Goal: Information Seeking & Learning: Learn about a topic

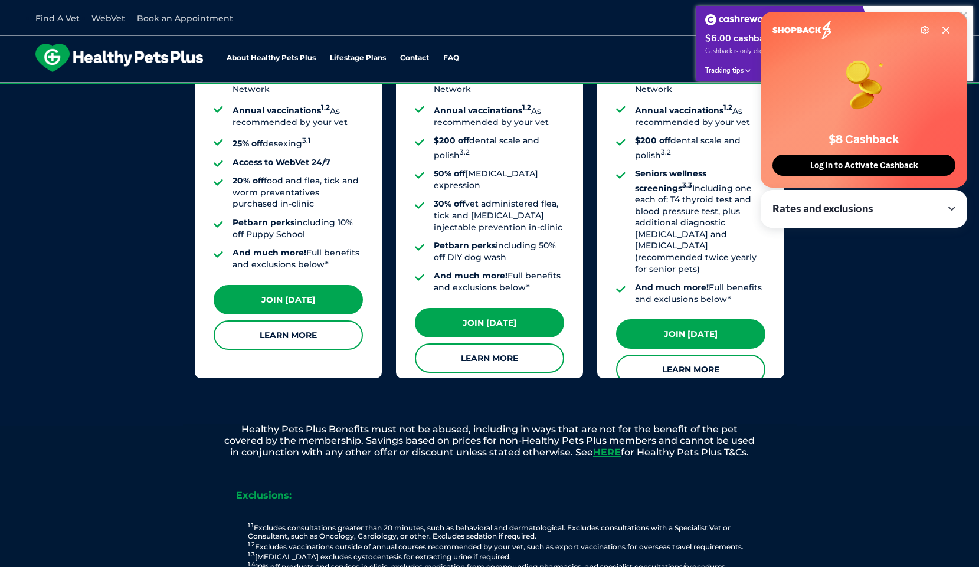
scroll to position [1109, 0]
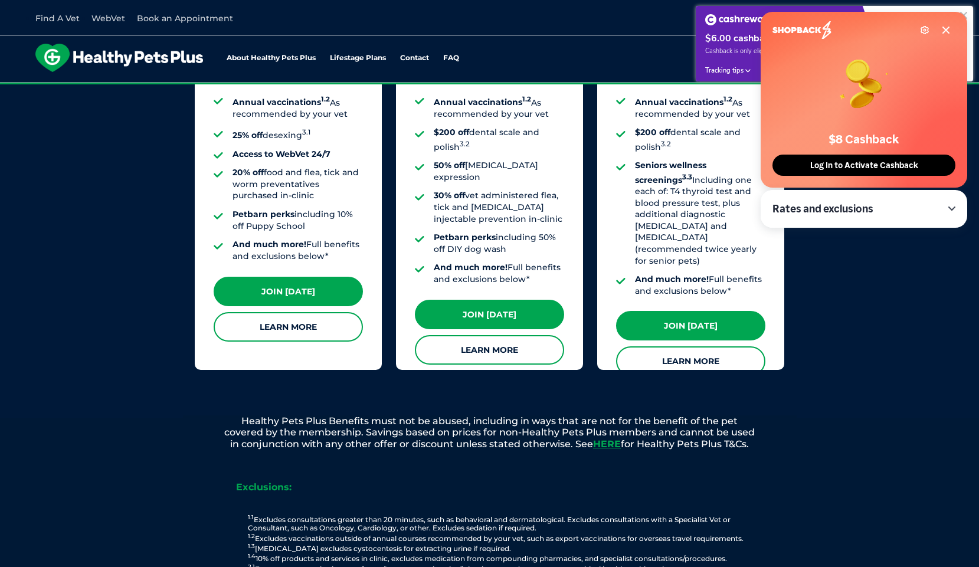
click at [945, 32] on button "Activate now" at bounding box center [921, 39] width 77 height 21
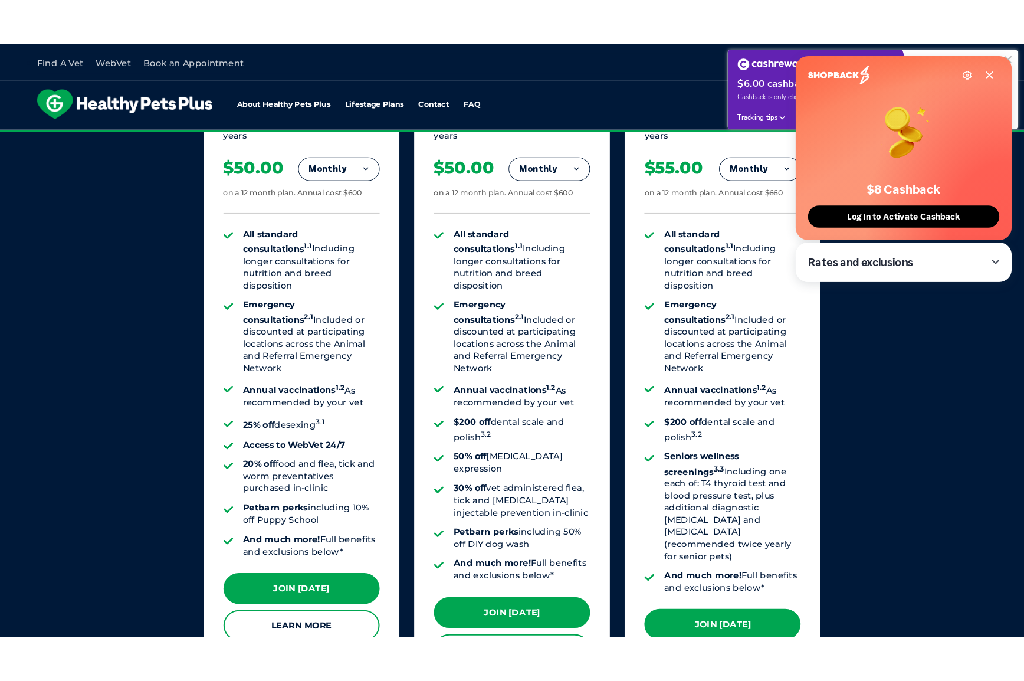
scroll to position [1110, 0]
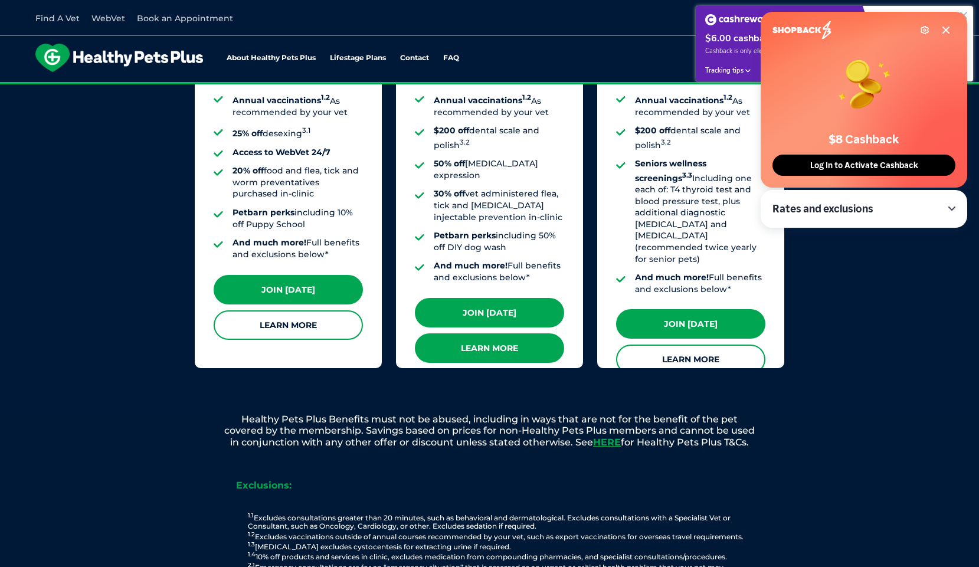
click at [481, 333] on link "Learn More" at bounding box center [489, 347] width 149 height 29
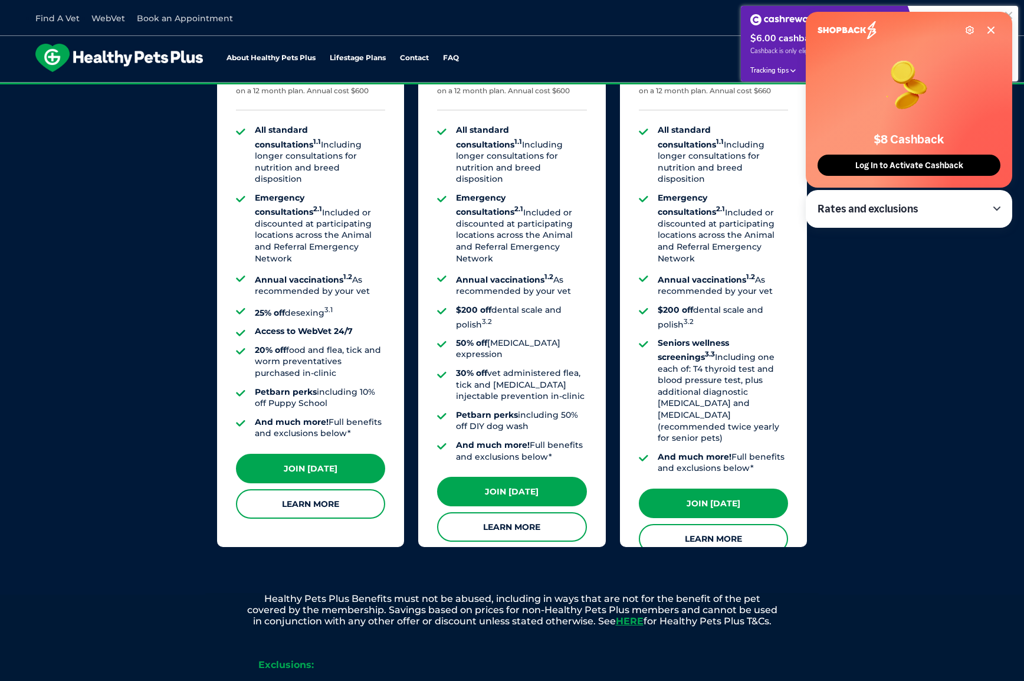
scroll to position [894, 0]
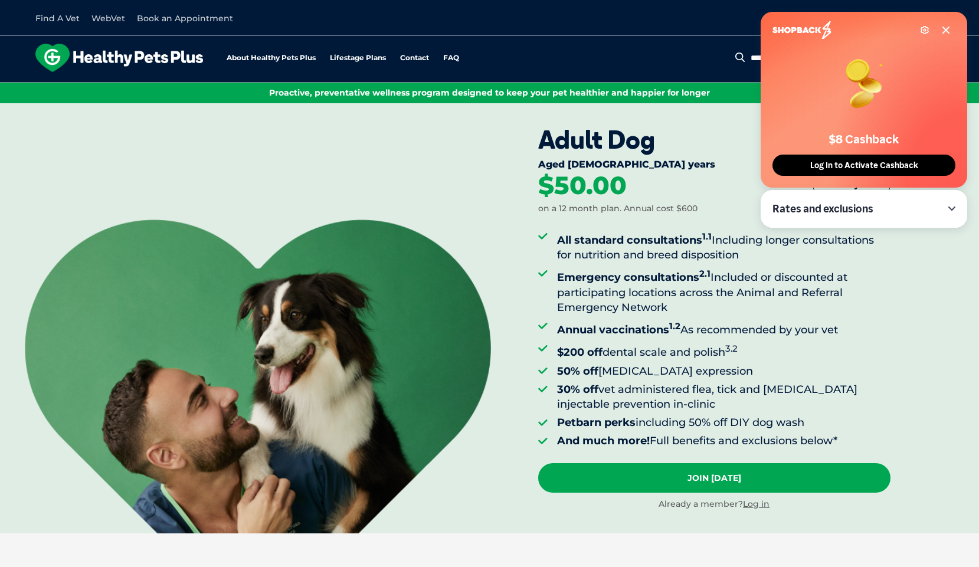
scroll to position [3, 0]
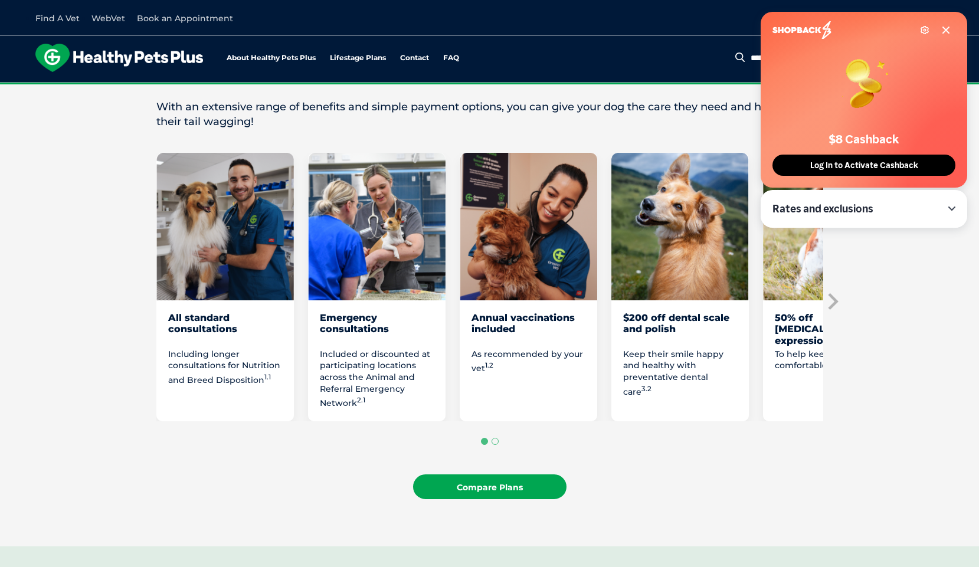
click at [493, 490] on link "Compare Plans" at bounding box center [489, 486] width 153 height 25
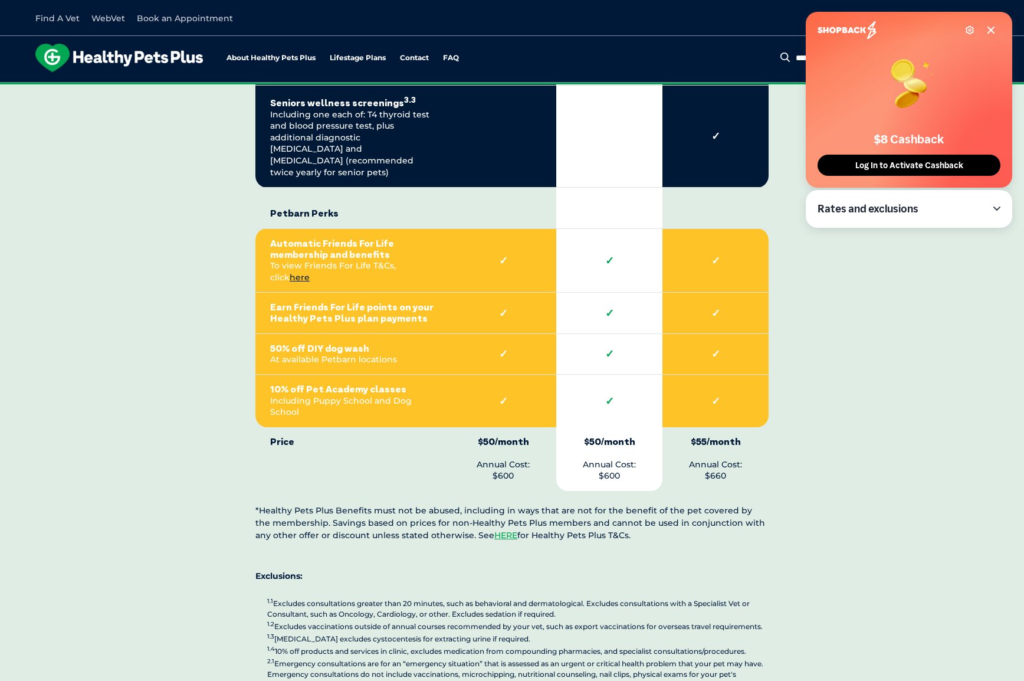
scroll to position [2615, 0]
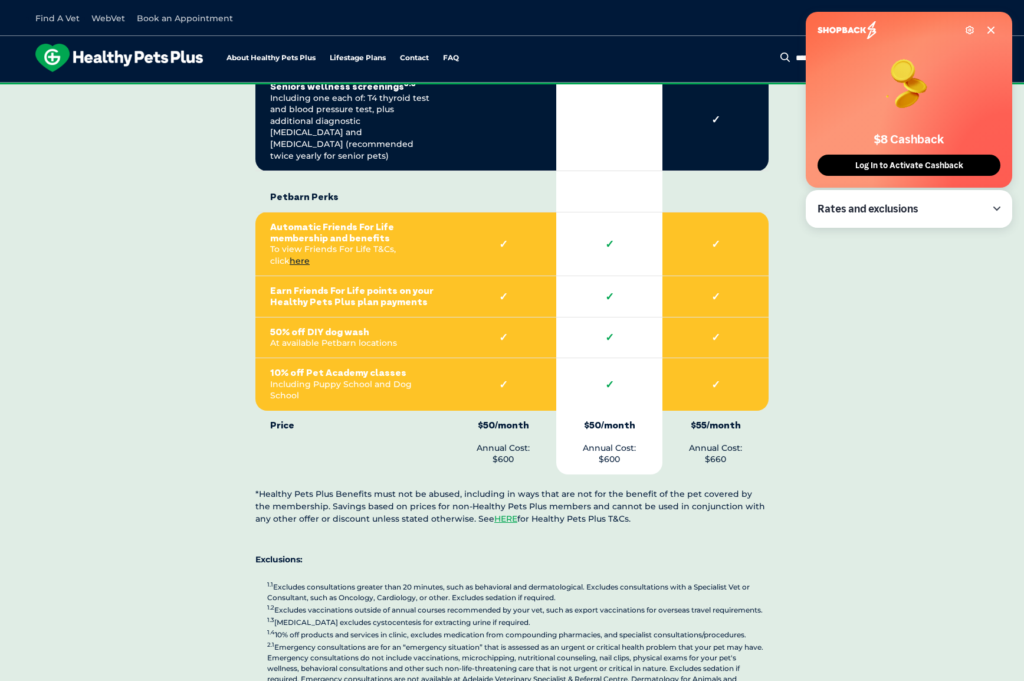
click at [340, 285] on strong "Earn Friends For Life points on your Healthy Pets Plus plan payments" at bounding box center [352, 296] width 165 height 22
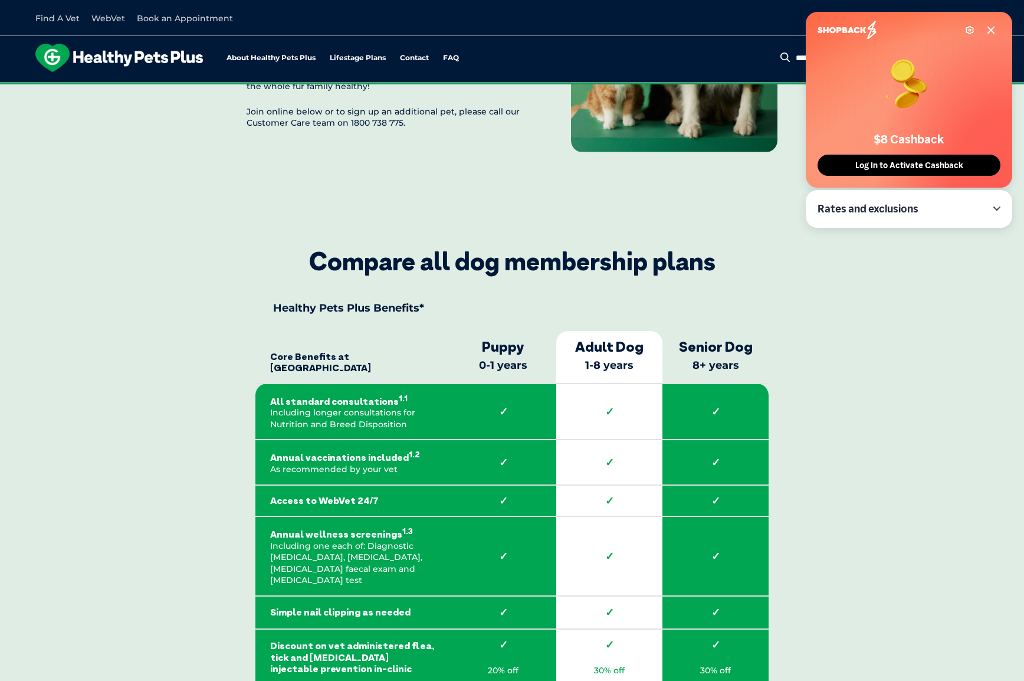
scroll to position [1637, 0]
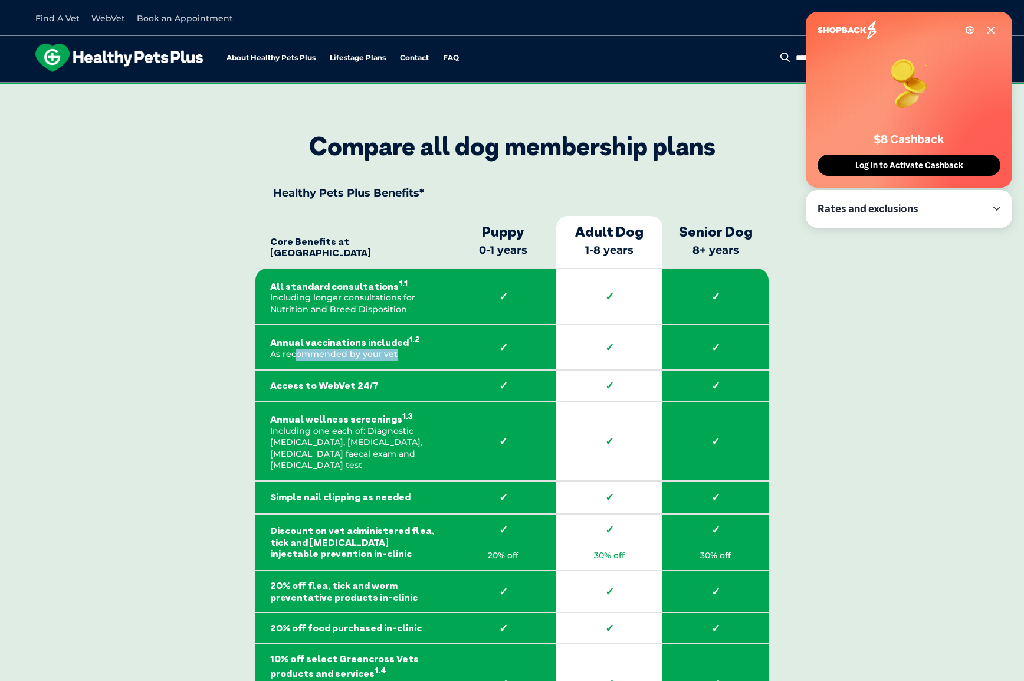
drag, startPoint x: 299, startPoint y: 348, endPoint x: 434, endPoint y: 359, distance: 135.0
click at [434, 359] on td "Annual vaccinations included 1.2 As recommended by your vet" at bounding box center [352, 346] width 195 height 45
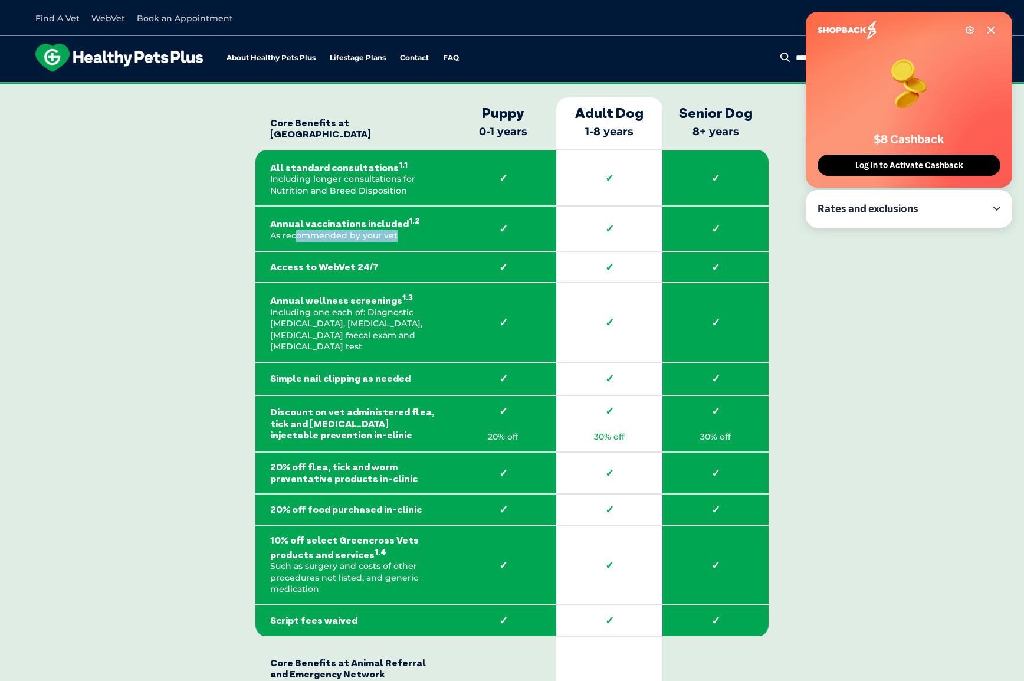
scroll to position [1757, 0]
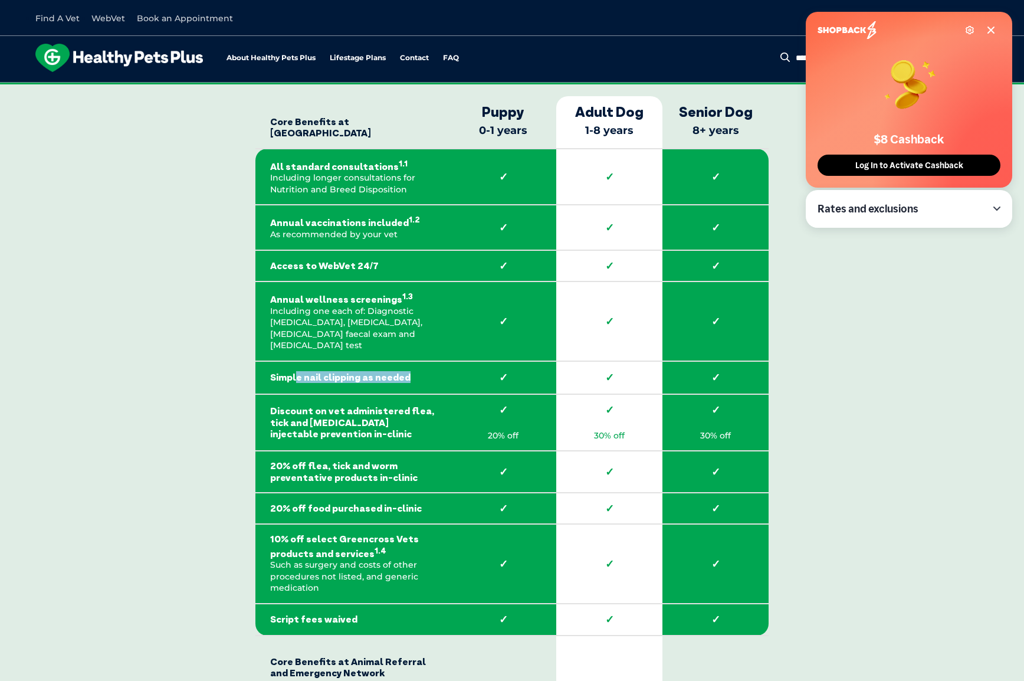
drag, startPoint x: 296, startPoint y: 361, endPoint x: 447, endPoint y: 367, distance: 150.6
click at [447, 367] on td "Simple nail clipping as needed" at bounding box center [352, 377] width 195 height 33
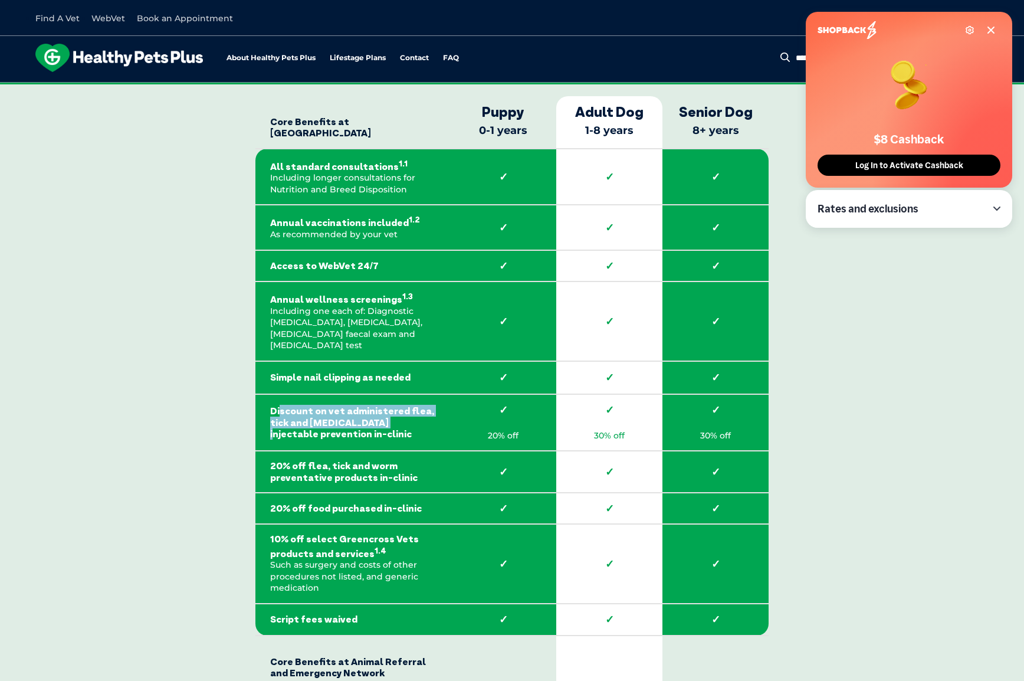
drag, startPoint x: 318, startPoint y: 402, endPoint x: 383, endPoint y: 412, distance: 65.6
click at [383, 412] on strong "Discount on vet administered flea, tick and [MEDICAL_DATA] injectable preventio…" at bounding box center [352, 422] width 165 height 34
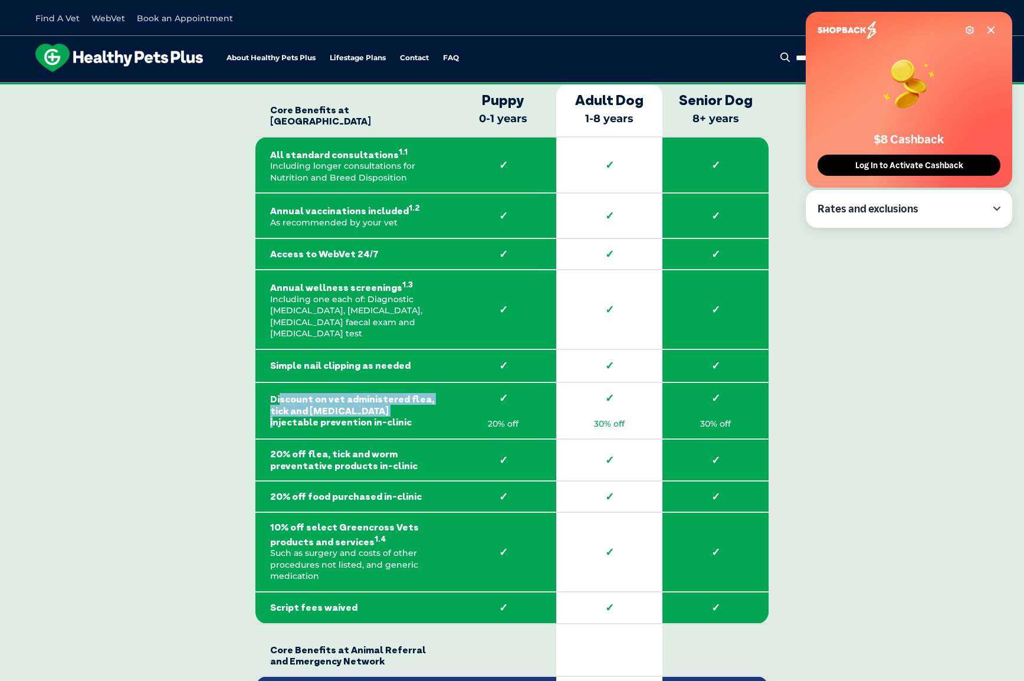
scroll to position [1776, 0]
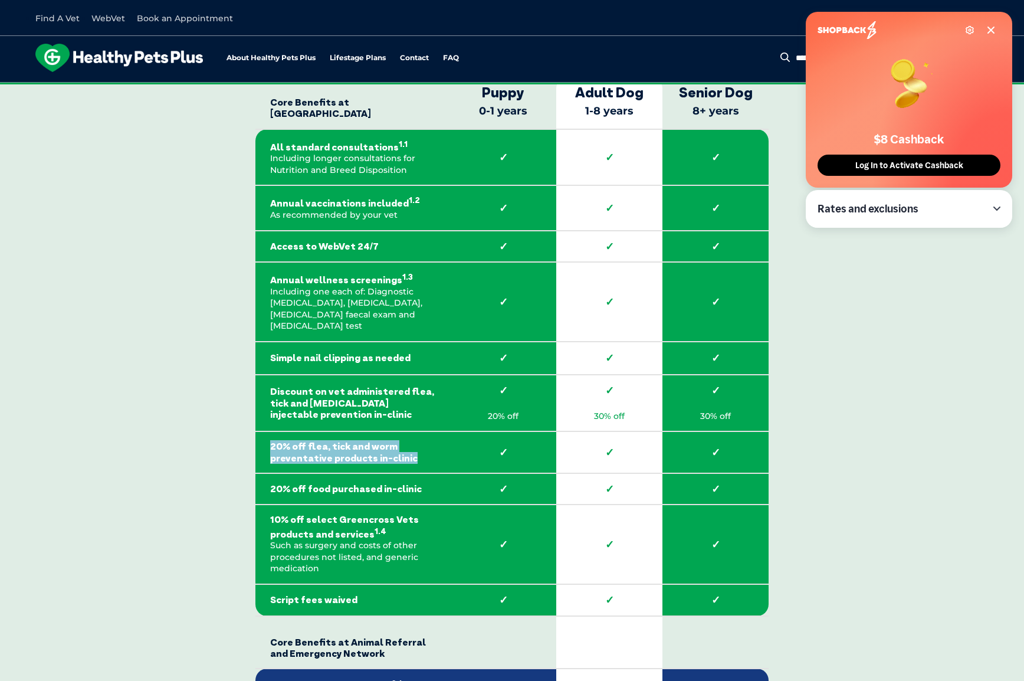
drag, startPoint x: 400, startPoint y: 440, endPoint x: 294, endPoint y: 427, distance: 107.1
click at [294, 441] on strong "20% off flea, tick and worm preventative products in-clinic" at bounding box center [352, 452] width 165 height 22
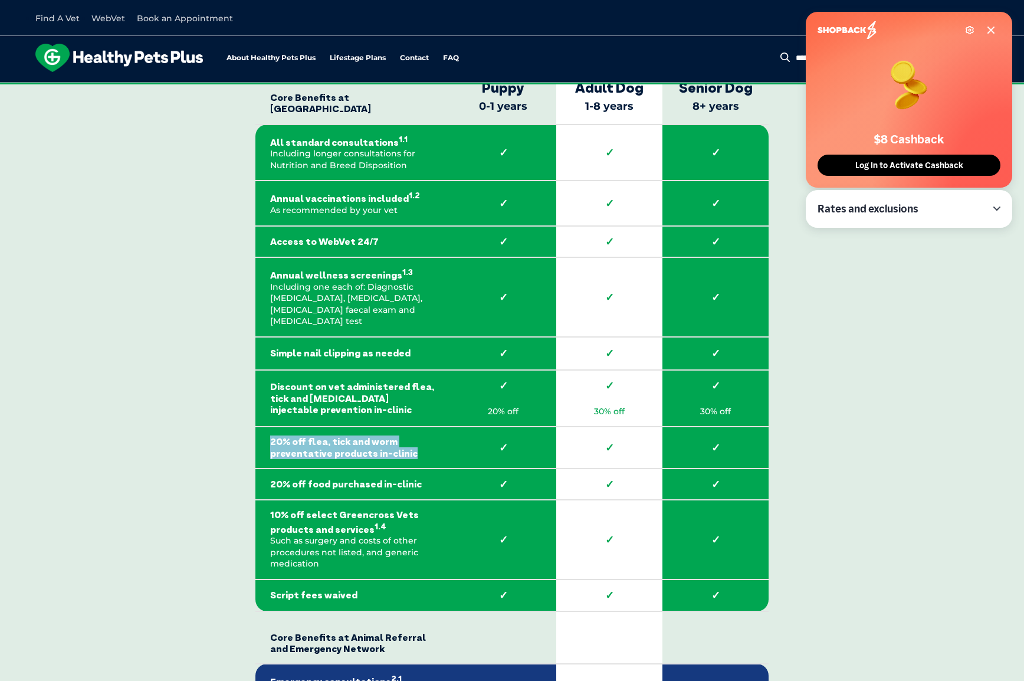
scroll to position [1783, 0]
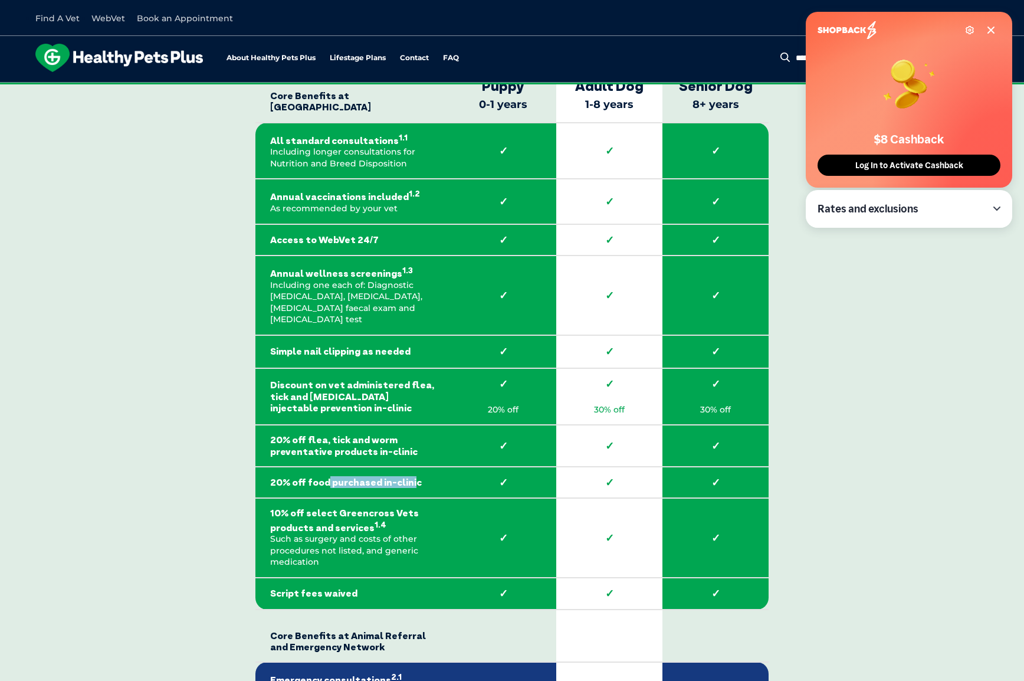
drag, startPoint x: 327, startPoint y: 463, endPoint x: 412, endPoint y: 466, distance: 85.6
click at [410, 477] on strong "20% off food purchased in-clinic" at bounding box center [352, 482] width 165 height 11
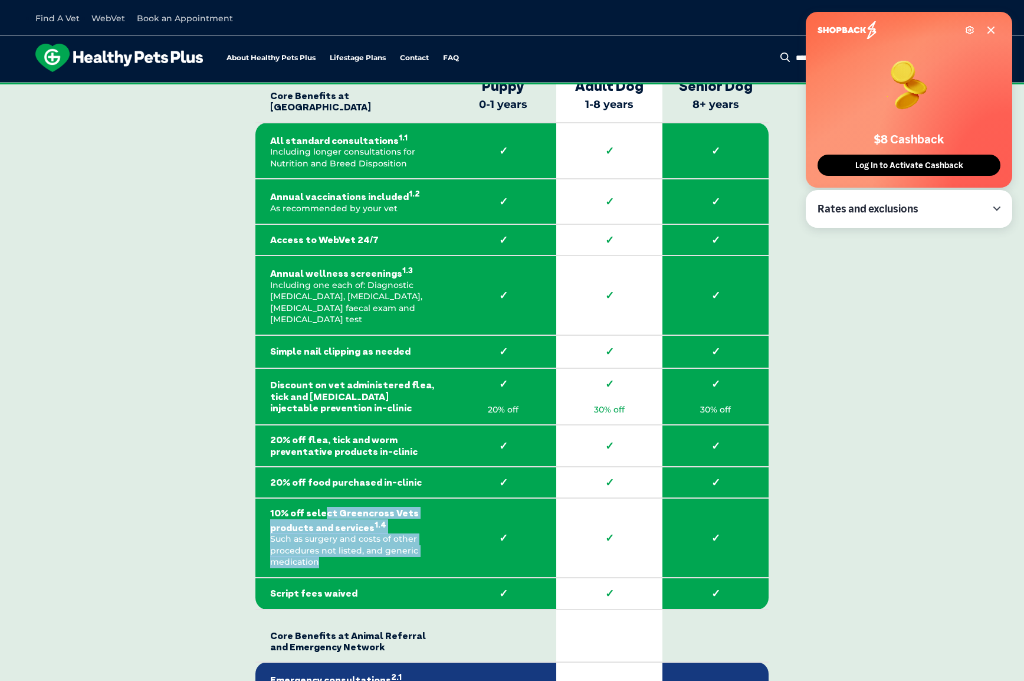
drag, startPoint x: 323, startPoint y: 497, endPoint x: 348, endPoint y: 550, distance: 59.1
click at [348, 549] on td "10% off select Greencross Vets products and services 1.4 Such as surgery and co…" at bounding box center [352, 538] width 195 height 80
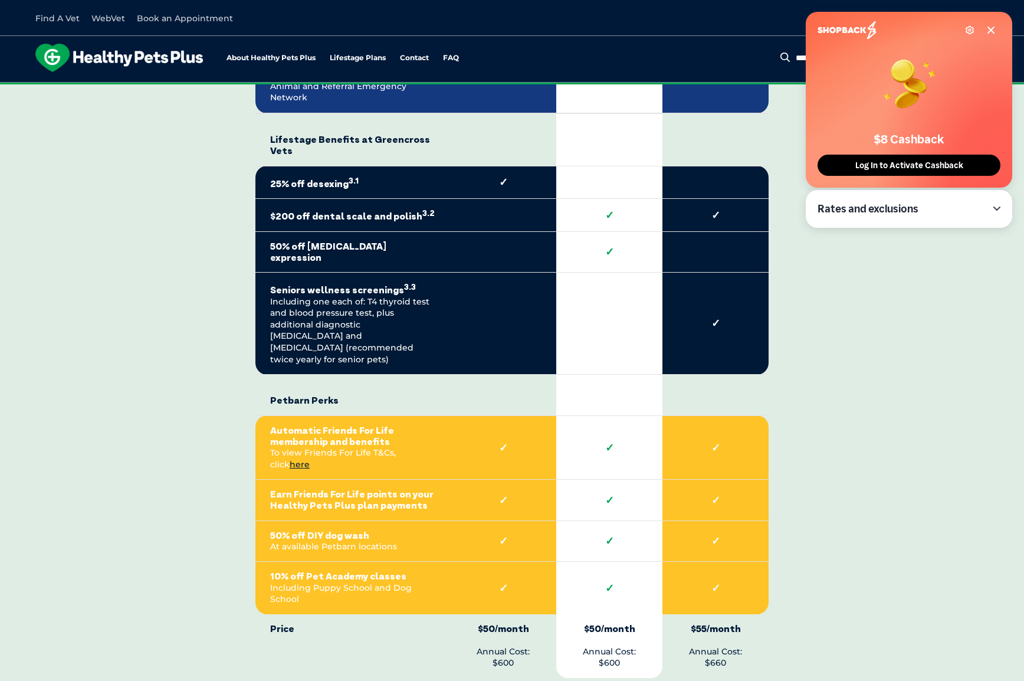
scroll to position [2436, 0]
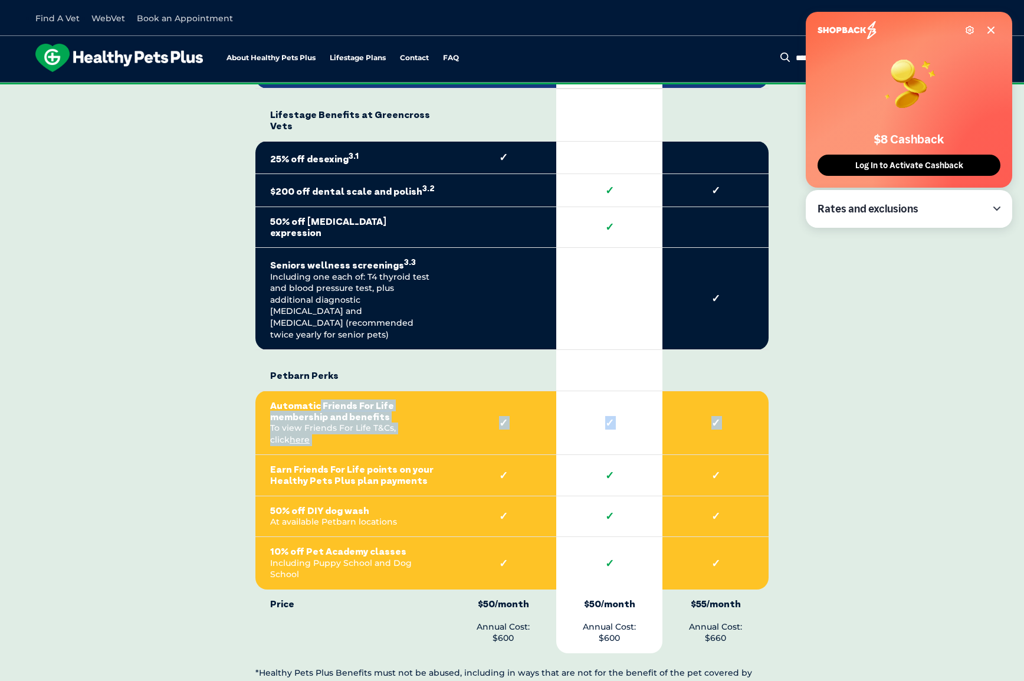
drag, startPoint x: 316, startPoint y: 359, endPoint x: 340, endPoint y: 398, distance: 45.3
click at [340, 398] on tbody "Core Benefits at Greencross Vets Puppy 0-1 years Adult Dog 1-8 years Senior Dog…" at bounding box center [511, 35] width 513 height 1236
click at [363, 537] on td "10% off Pet Academy classes Including Puppy School and Dog School" at bounding box center [352, 563] width 195 height 53
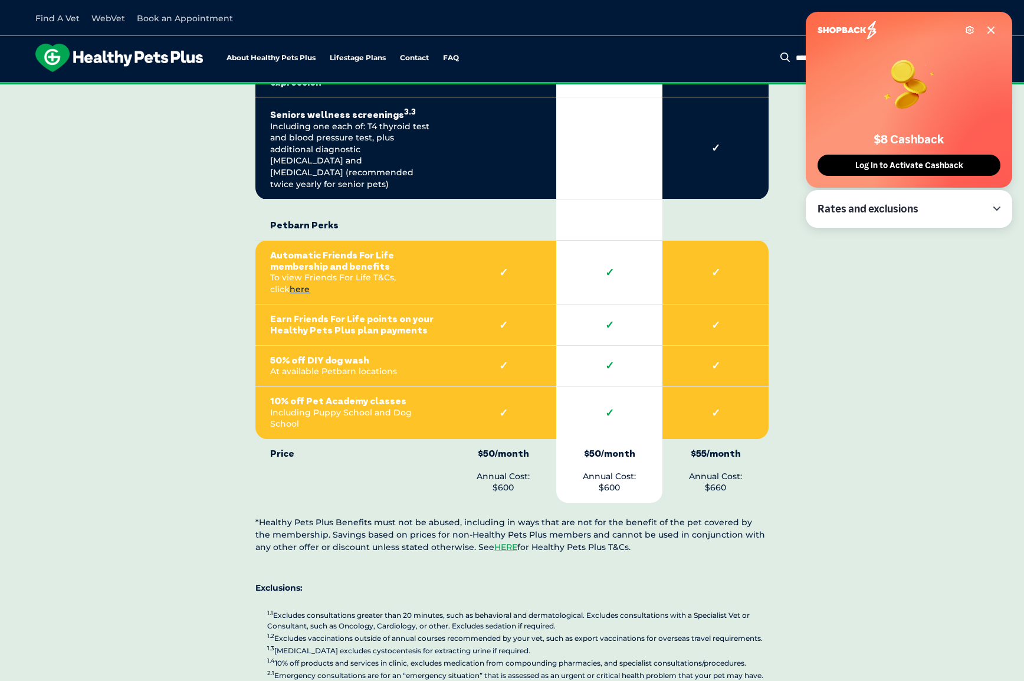
scroll to position [2627, 0]
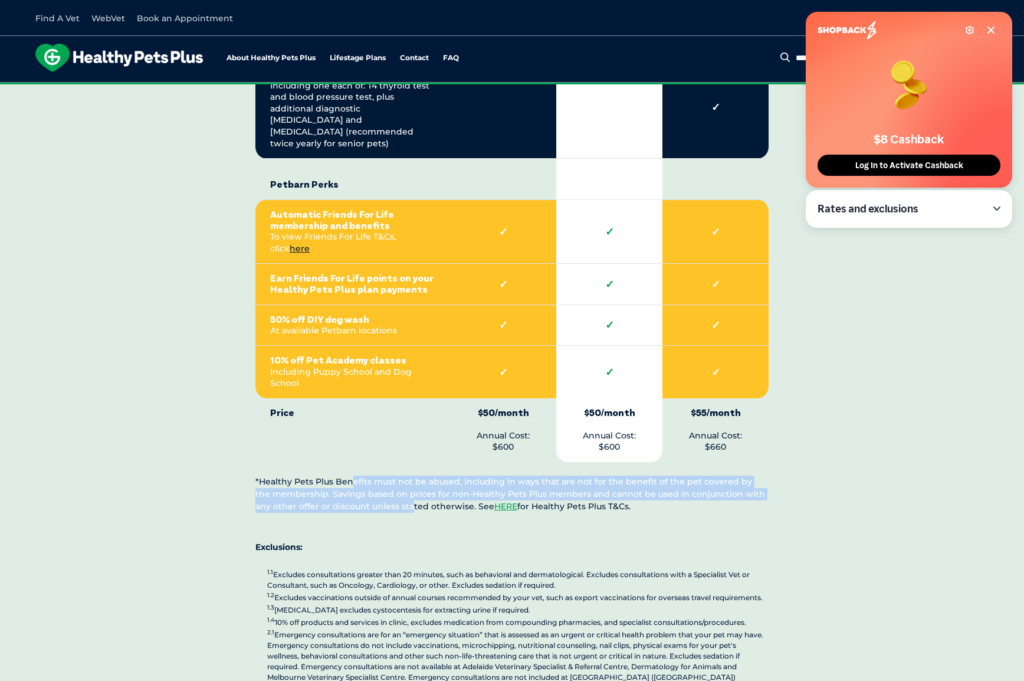
drag, startPoint x: 349, startPoint y: 428, endPoint x: 387, endPoint y: 443, distance: 40.8
click at [390, 476] on p "*Healthy Pets Plus Benefits must not be abused, including in ways that are not …" at bounding box center [511, 494] width 513 height 37
click at [382, 476] on p "*Healthy Pets Plus Benefits must not be abused, including in ways that are not …" at bounding box center [511, 494] width 513 height 37
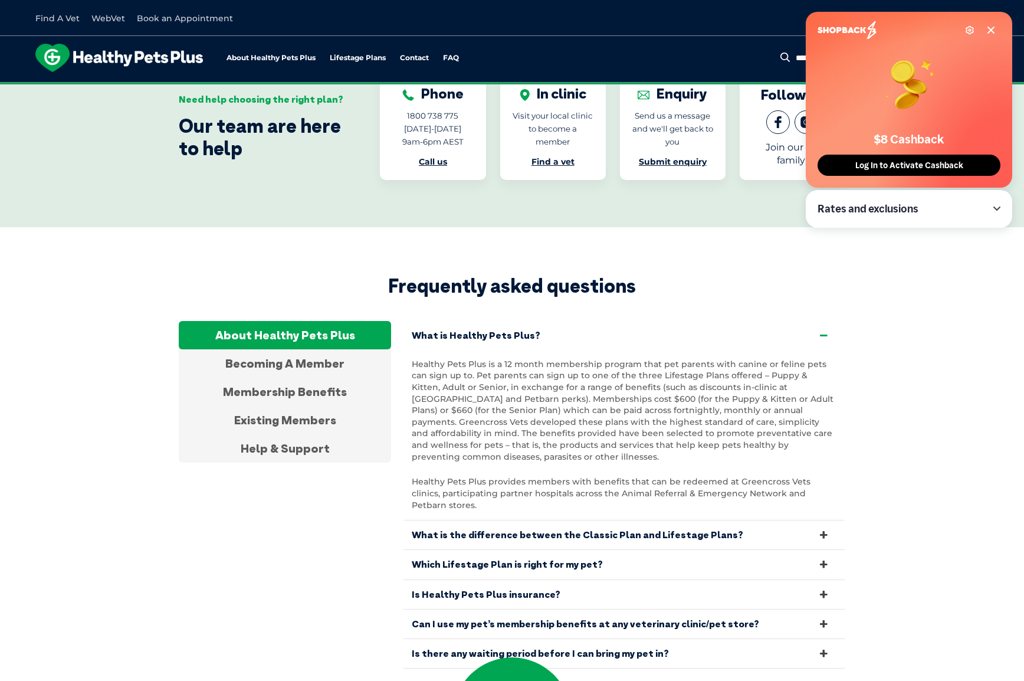
scroll to position [3772, 0]
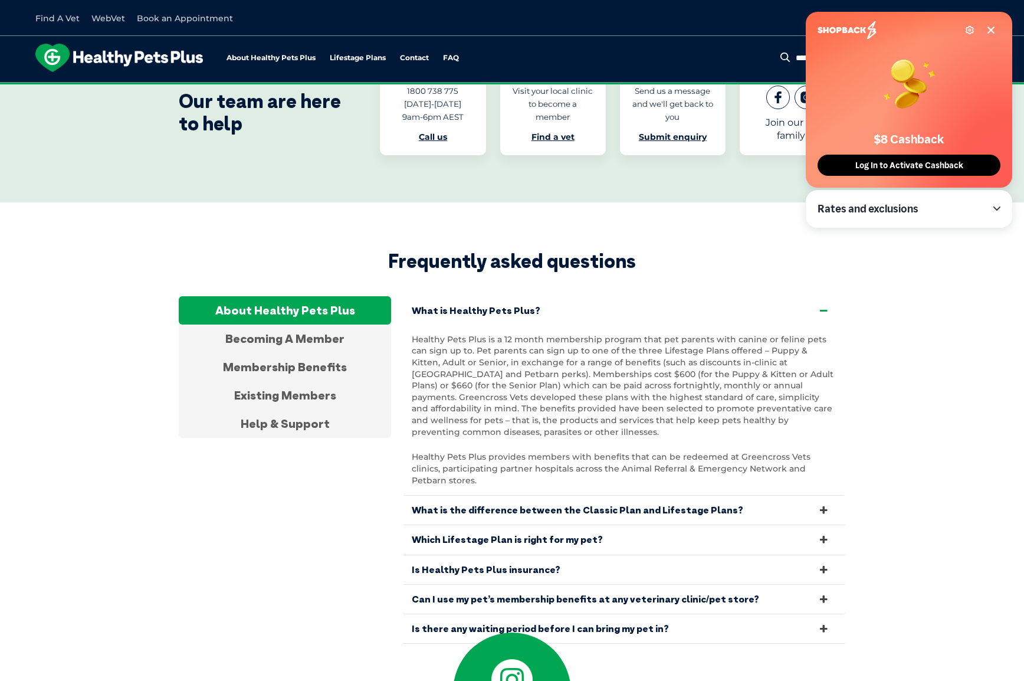
click at [582, 555] on link "Is Healthy Pets Plus insurance?" at bounding box center [624, 569] width 442 height 29
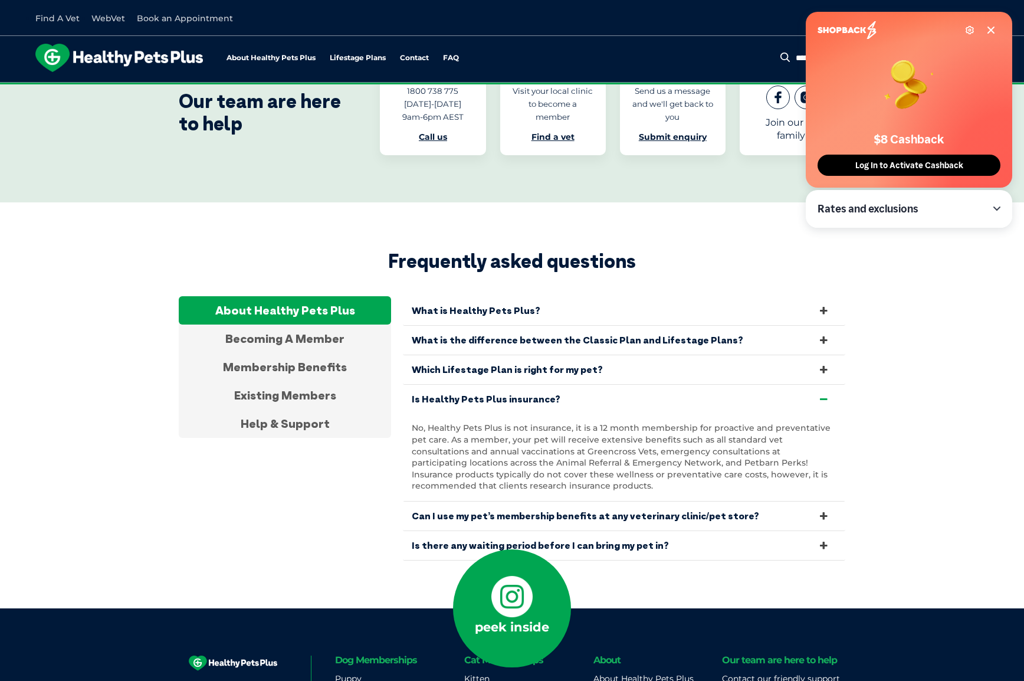
click at [558, 501] on link "Can I use my pet’s membership benefits at any veterinary clinic/pet store?" at bounding box center [624, 515] width 442 height 29
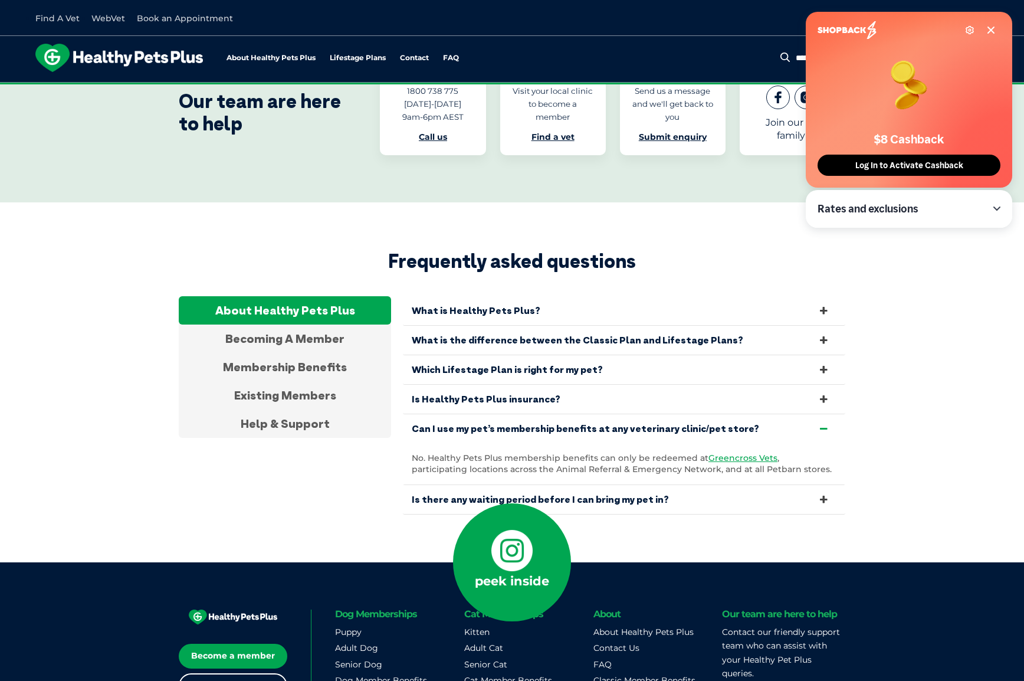
click at [446, 485] on link "Is there any waiting period before I can bring my pet in?" at bounding box center [624, 499] width 442 height 29
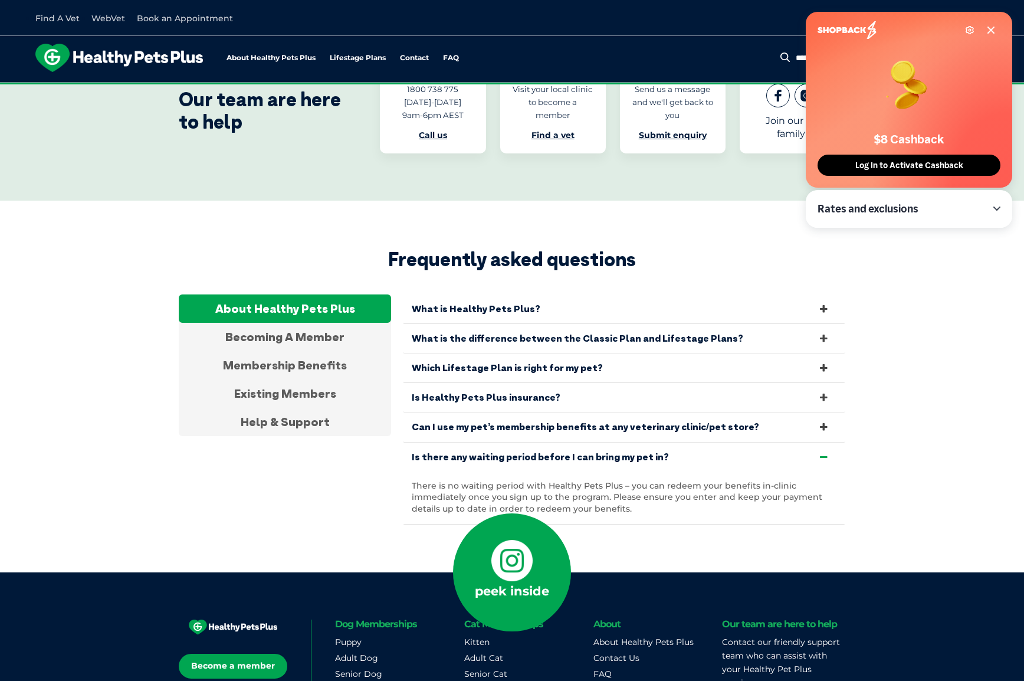
scroll to position [3781, 0]
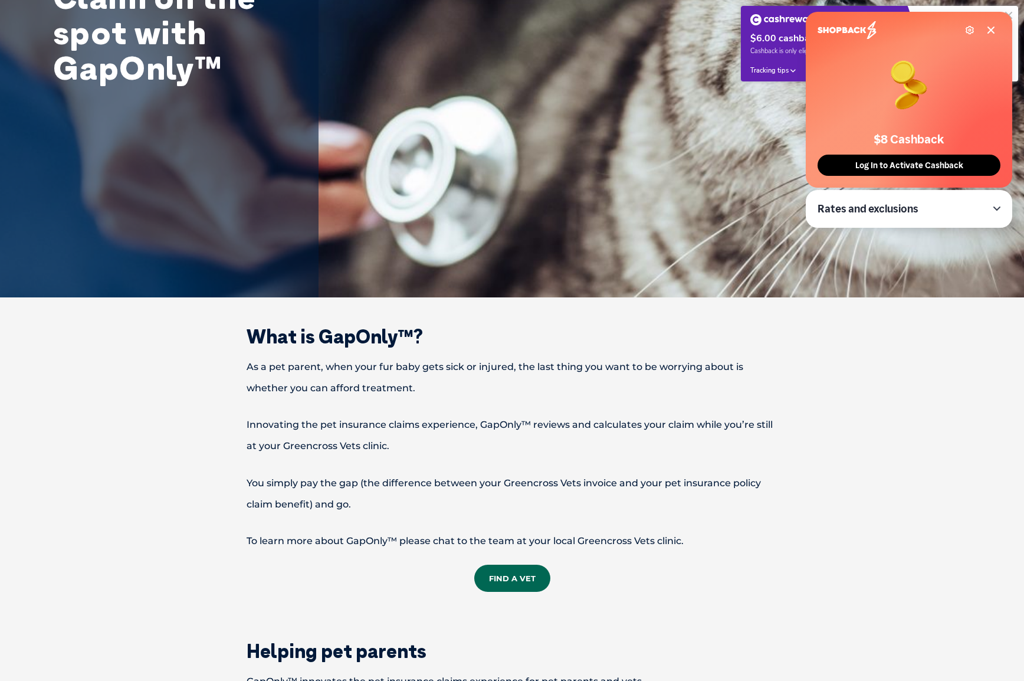
scroll to position [410, 0]
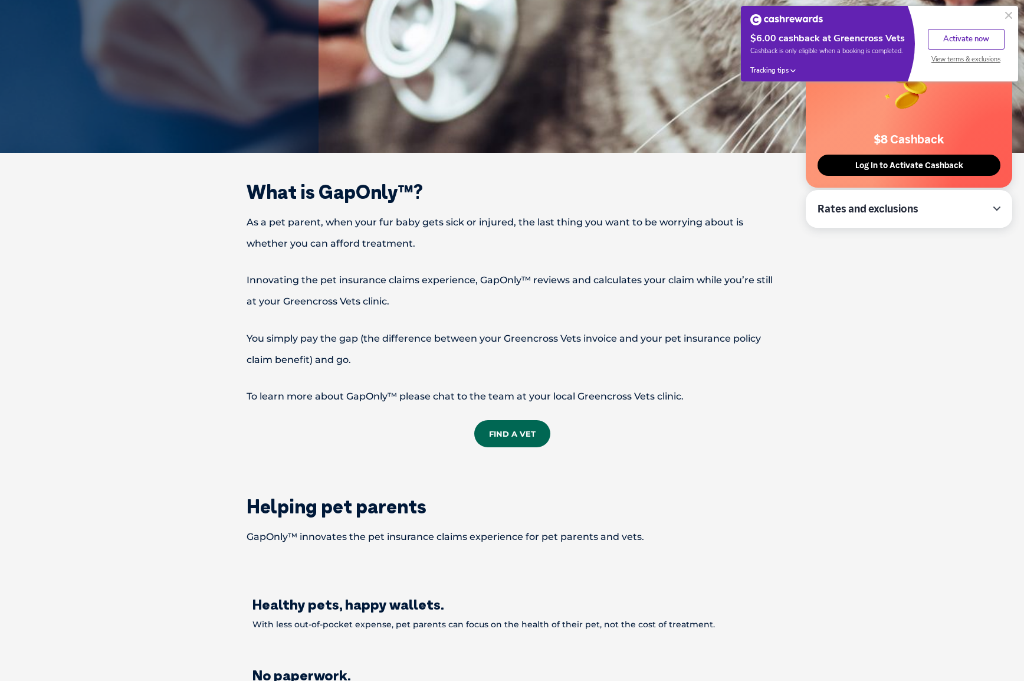
click at [435, 309] on p "Innovating the pet insurance claims experience, GapOnly™ reviews and calculates…" at bounding box center [512, 291] width 614 height 42
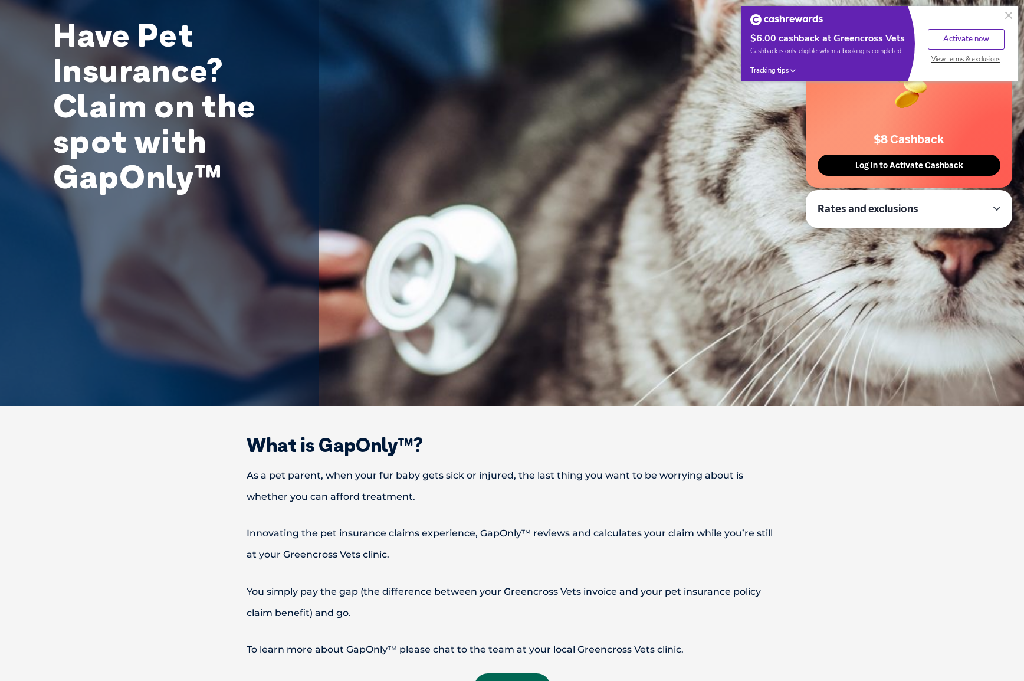
scroll to position [255, 0]
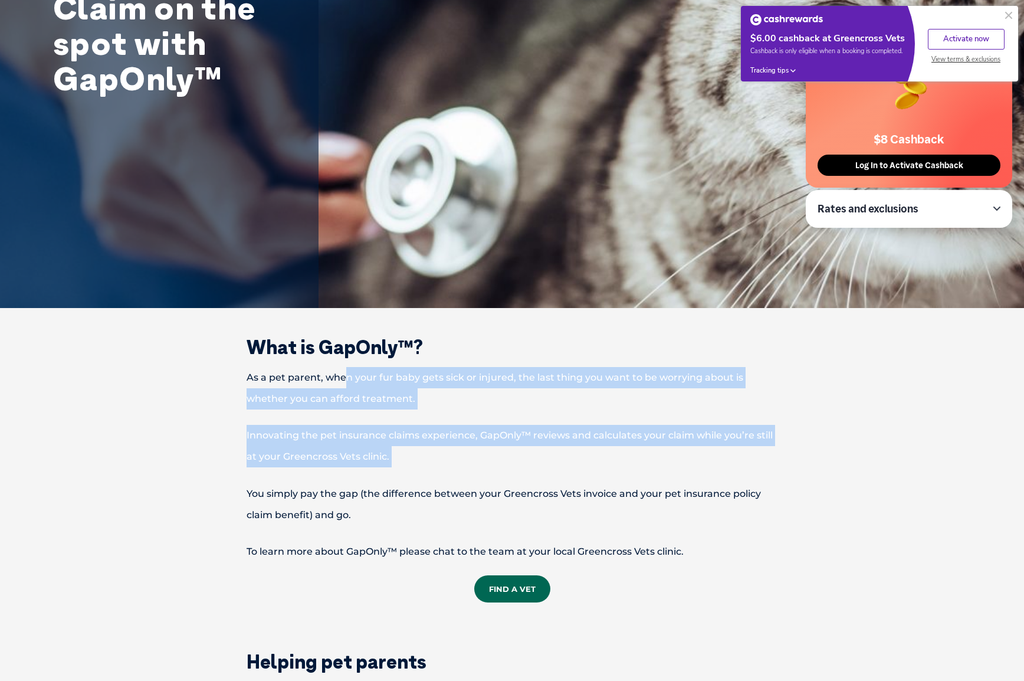
drag, startPoint x: 348, startPoint y: 375, endPoint x: 511, endPoint y: 482, distance: 195.2
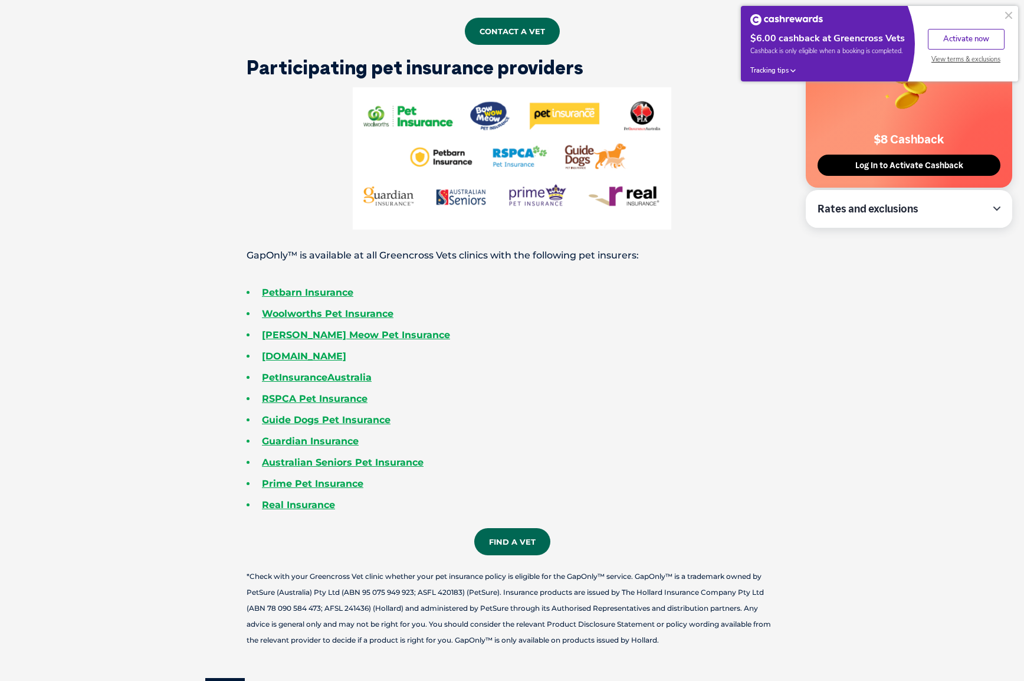
scroll to position [1946, 0]
